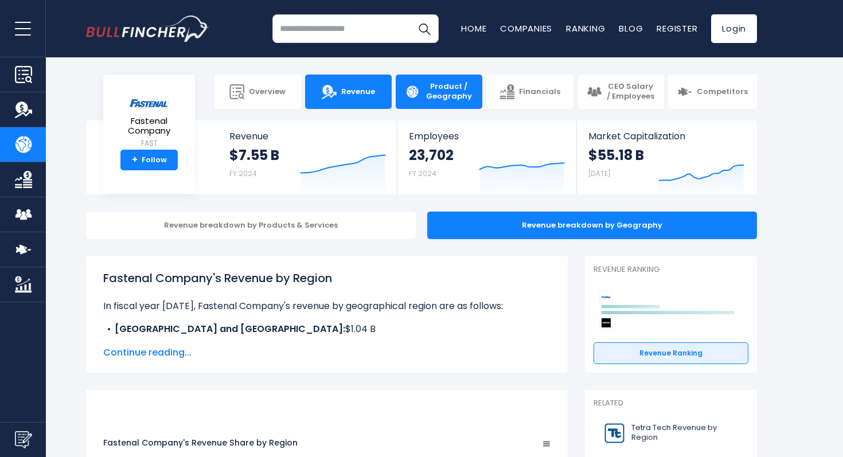
click at [363, 97] on link "Revenue" at bounding box center [348, 92] width 87 height 34
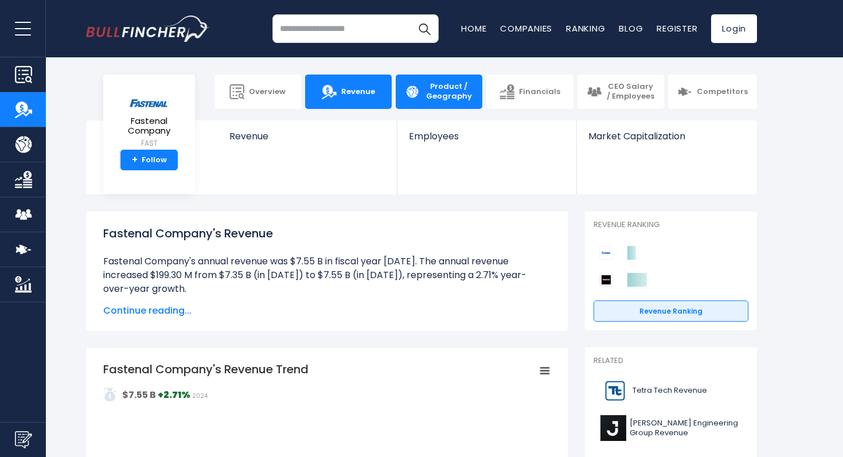
click at [414, 98] on img at bounding box center [412, 91] width 15 height 15
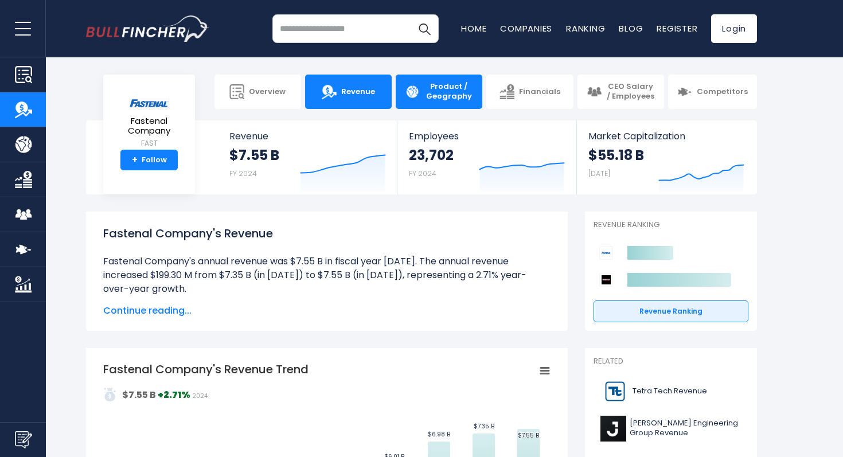
click at [414, 98] on img at bounding box center [412, 91] width 15 height 15
click at [440, 85] on span "Product / Geography" at bounding box center [448, 91] width 49 height 19
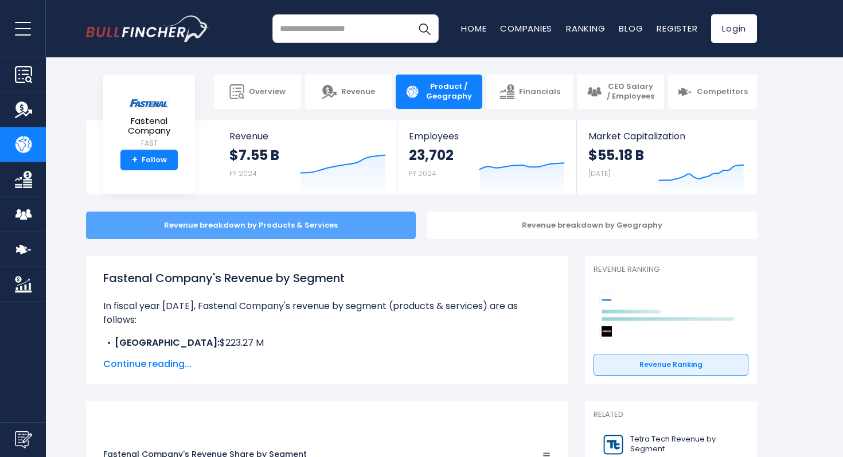
click at [327, 234] on div "Revenue breakdown by Products & Services" at bounding box center [251, 226] width 330 height 28
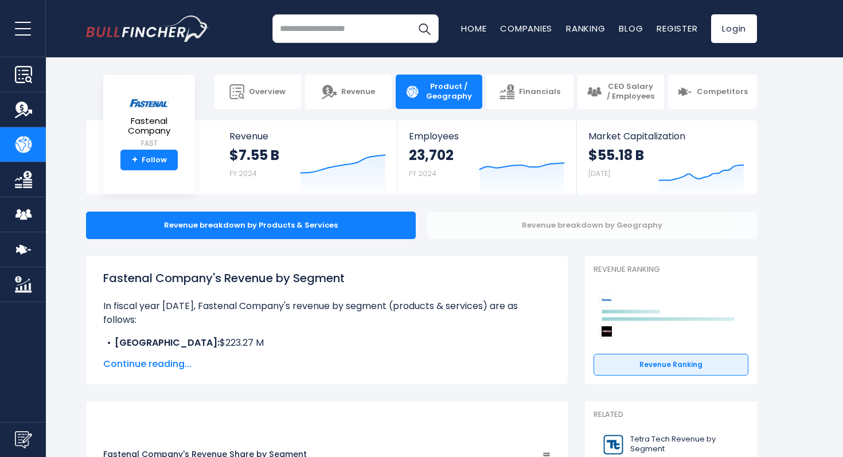
click at [486, 218] on div "Revenue breakdown by Geography" at bounding box center [592, 226] width 330 height 28
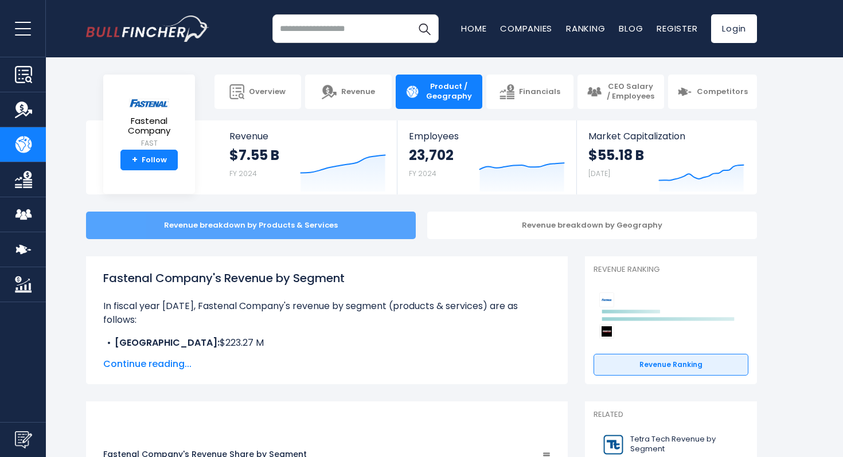
click at [357, 230] on div "Revenue breakdown by Products & Services" at bounding box center [251, 226] width 330 height 28
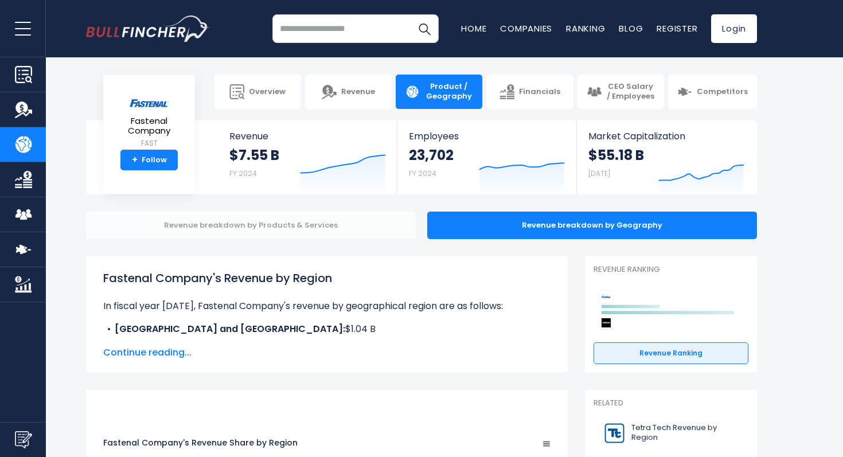
click at [330, 231] on div "Revenue breakdown by Products & Services" at bounding box center [251, 226] width 330 height 28
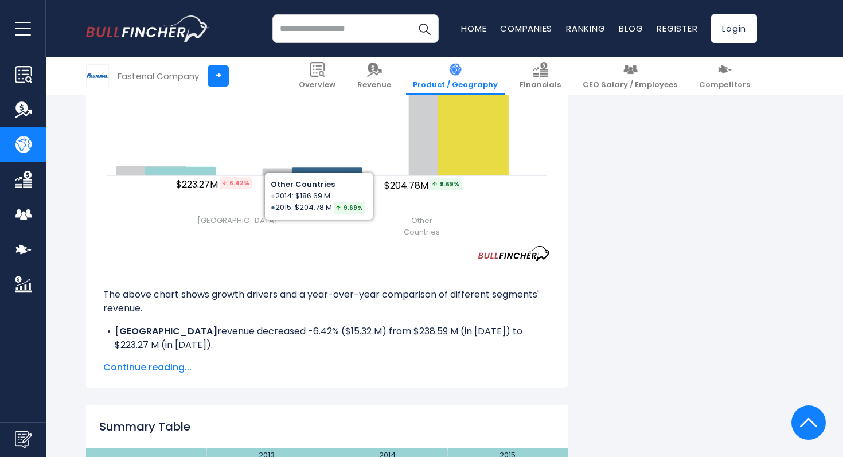
scroll to position [1471, 0]
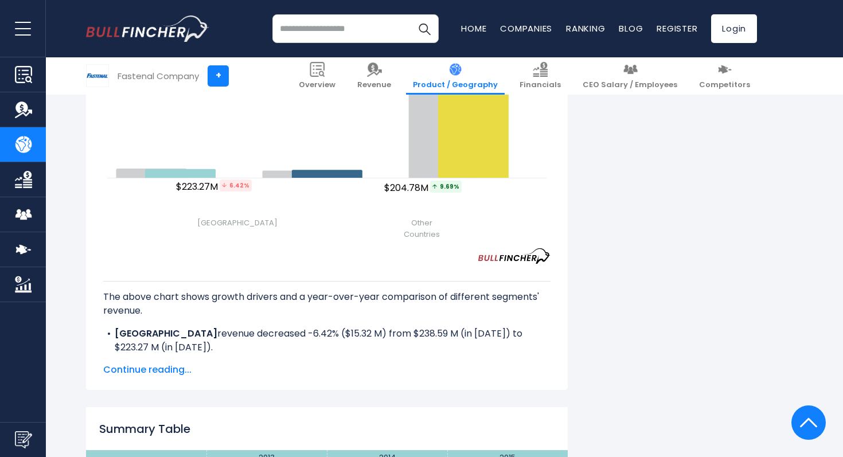
click at [152, 374] on span "Continue reading..." at bounding box center [326, 370] width 447 height 14
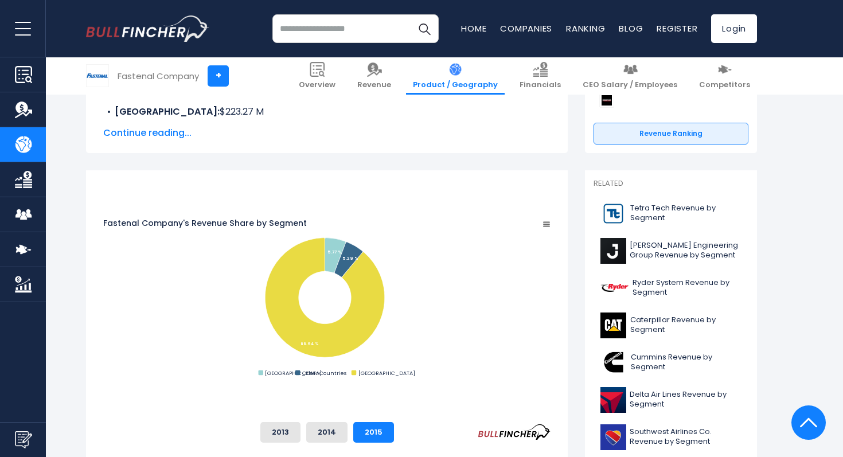
scroll to position [92, 0]
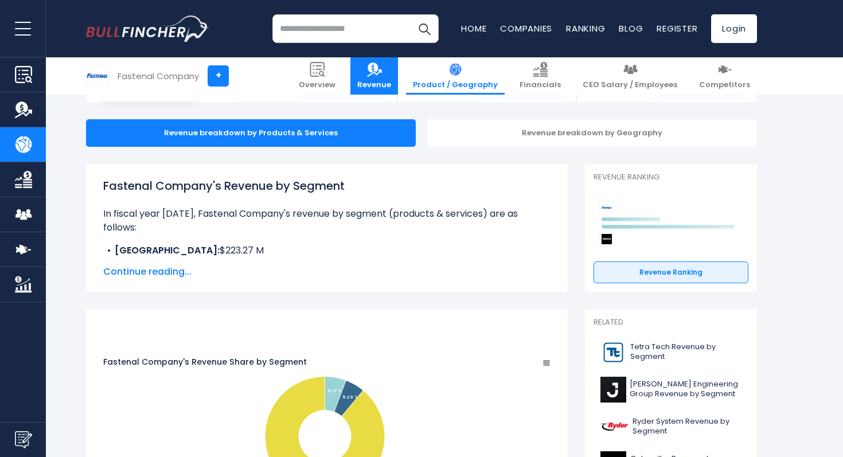
click at [382, 68] on img at bounding box center [374, 69] width 15 height 15
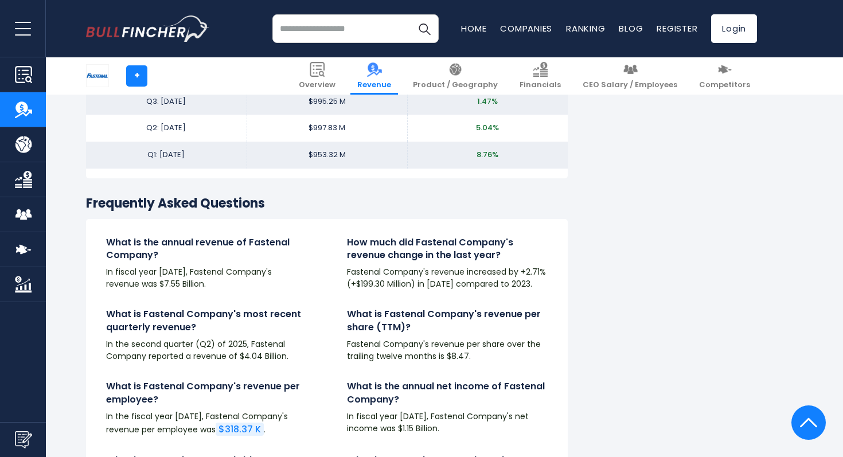
scroll to position [2603, 0]
